Goal: Download file/media

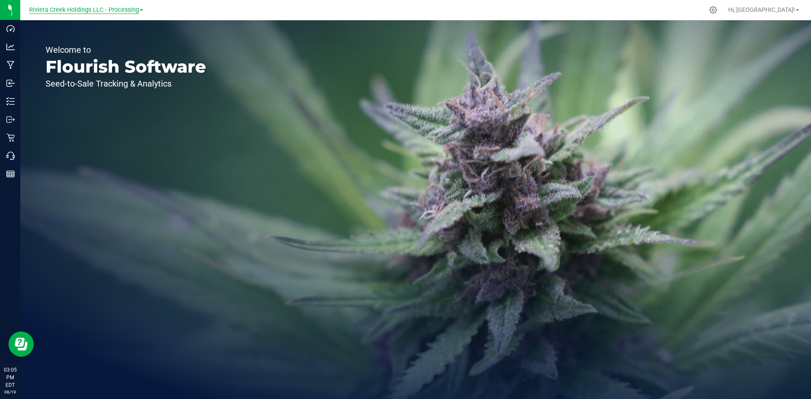
click at [103, 8] on span "Riviera Creek Holdings LLC - Processing" at bounding box center [84, 10] width 110 height 8
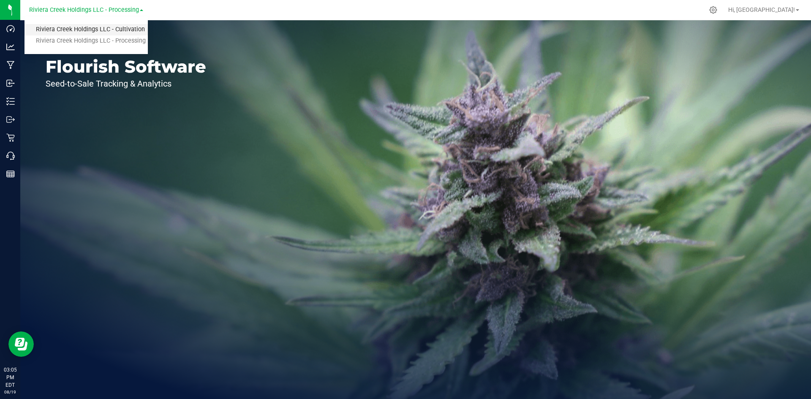
click at [99, 30] on link "Riviera Creek Holdings LLC - Cultivation" at bounding box center [85, 29] width 123 height 11
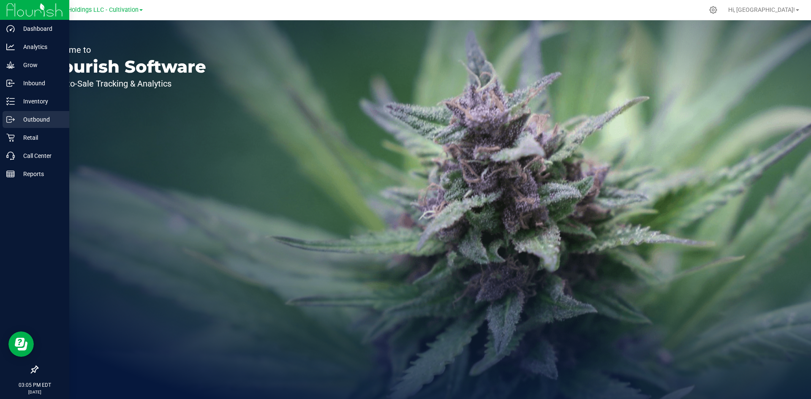
click at [37, 114] on p "Outbound" at bounding box center [40, 119] width 51 height 10
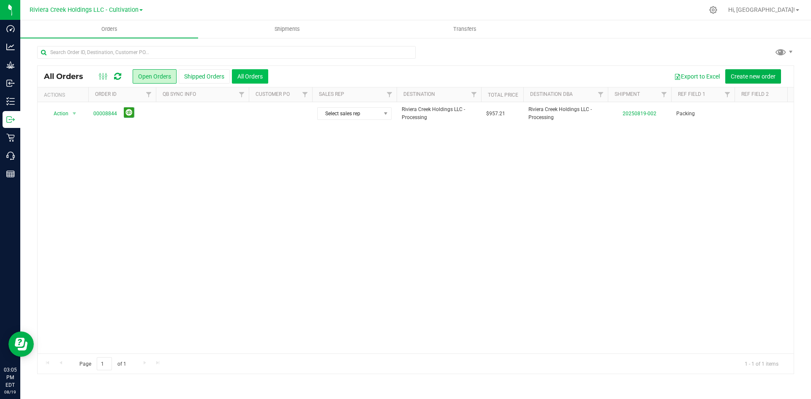
click at [251, 75] on button "All Orders" at bounding box center [250, 76] width 36 height 14
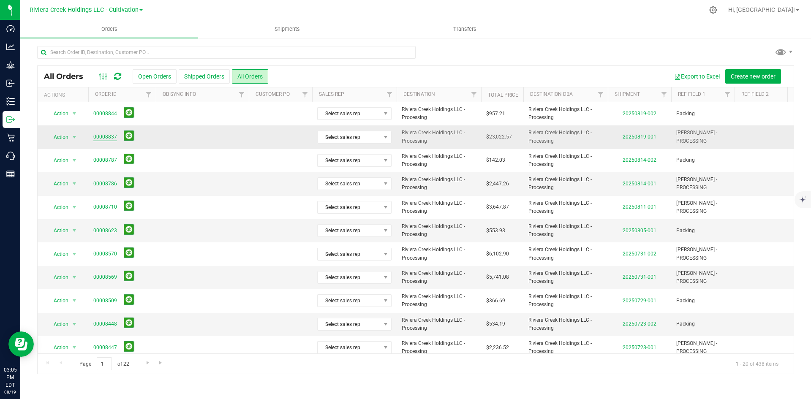
click at [103, 136] on link "00008837" at bounding box center [105, 137] width 24 height 8
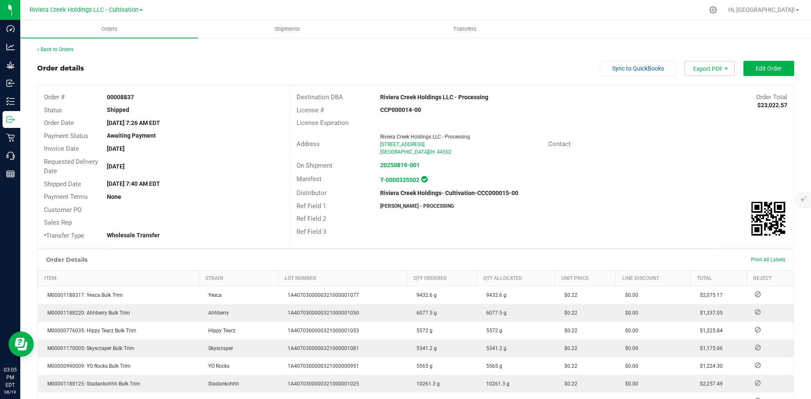
click at [699, 65] on span "Export PDF" at bounding box center [709, 68] width 51 height 15
click at [706, 91] on span "Invoice PDF" at bounding box center [704, 95] width 52 height 12
click at [65, 49] on link "Back to Orders" at bounding box center [55, 49] width 36 height 6
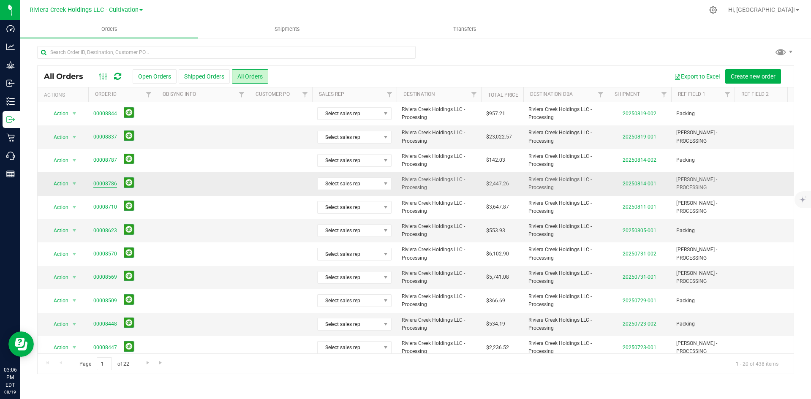
click at [103, 186] on link "00008786" at bounding box center [105, 184] width 24 height 8
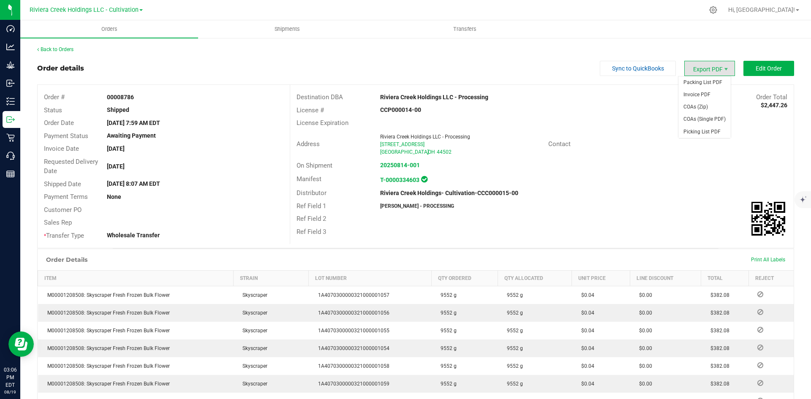
click at [700, 67] on span "Export PDF" at bounding box center [709, 68] width 51 height 15
click at [701, 93] on span "Invoice PDF" at bounding box center [704, 95] width 52 height 12
